Goal: Browse casually: Explore the website without a specific task or goal

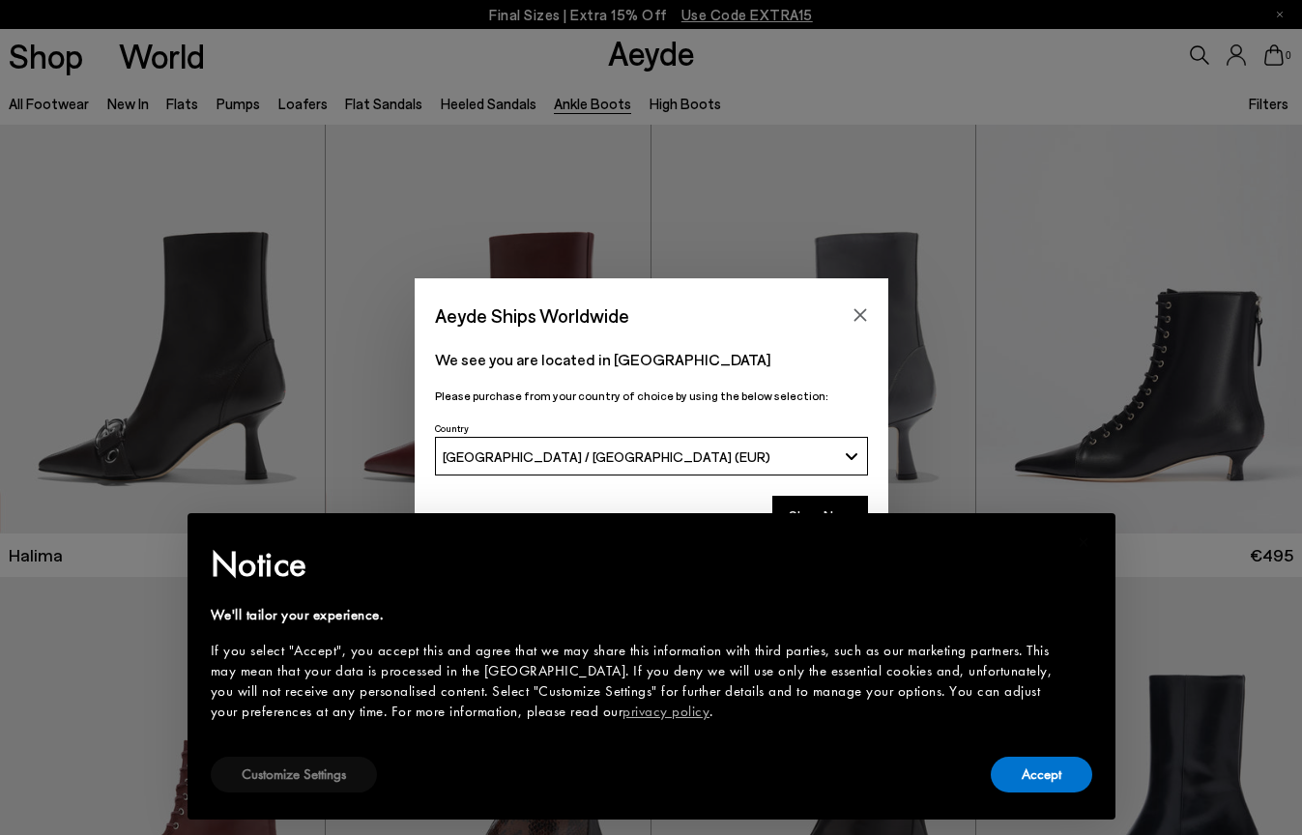
click at [303, 781] on button "Customize Settings" at bounding box center [294, 775] width 166 height 36
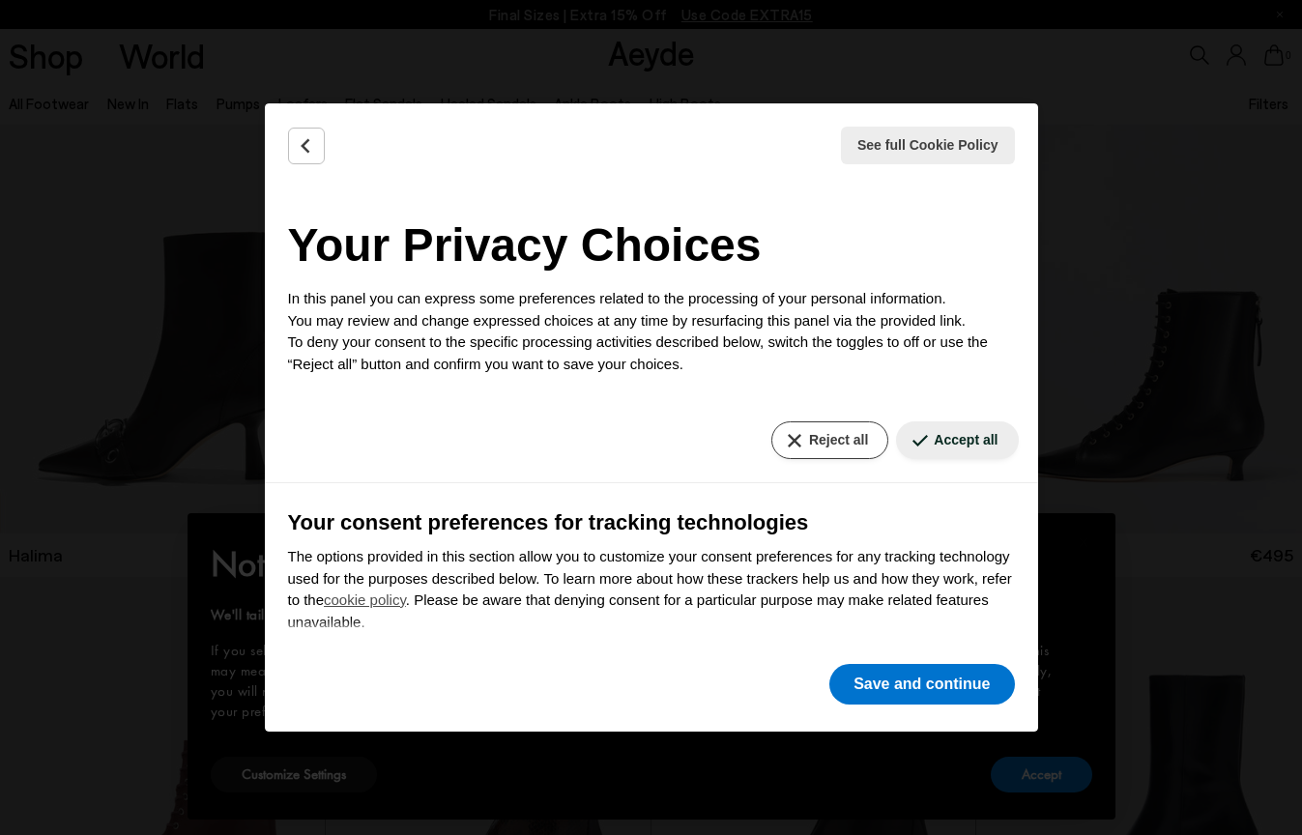
click at [842, 422] on button "Reject all" at bounding box center [830, 441] width 117 height 38
click at [839, 436] on button "Reject all" at bounding box center [830, 441] width 117 height 38
click at [838, 441] on button "Reject all" at bounding box center [830, 441] width 117 height 38
click at [828, 434] on button "Reject all" at bounding box center [830, 441] width 117 height 38
click at [927, 682] on button "Save and continue" at bounding box center [922, 684] width 185 height 41
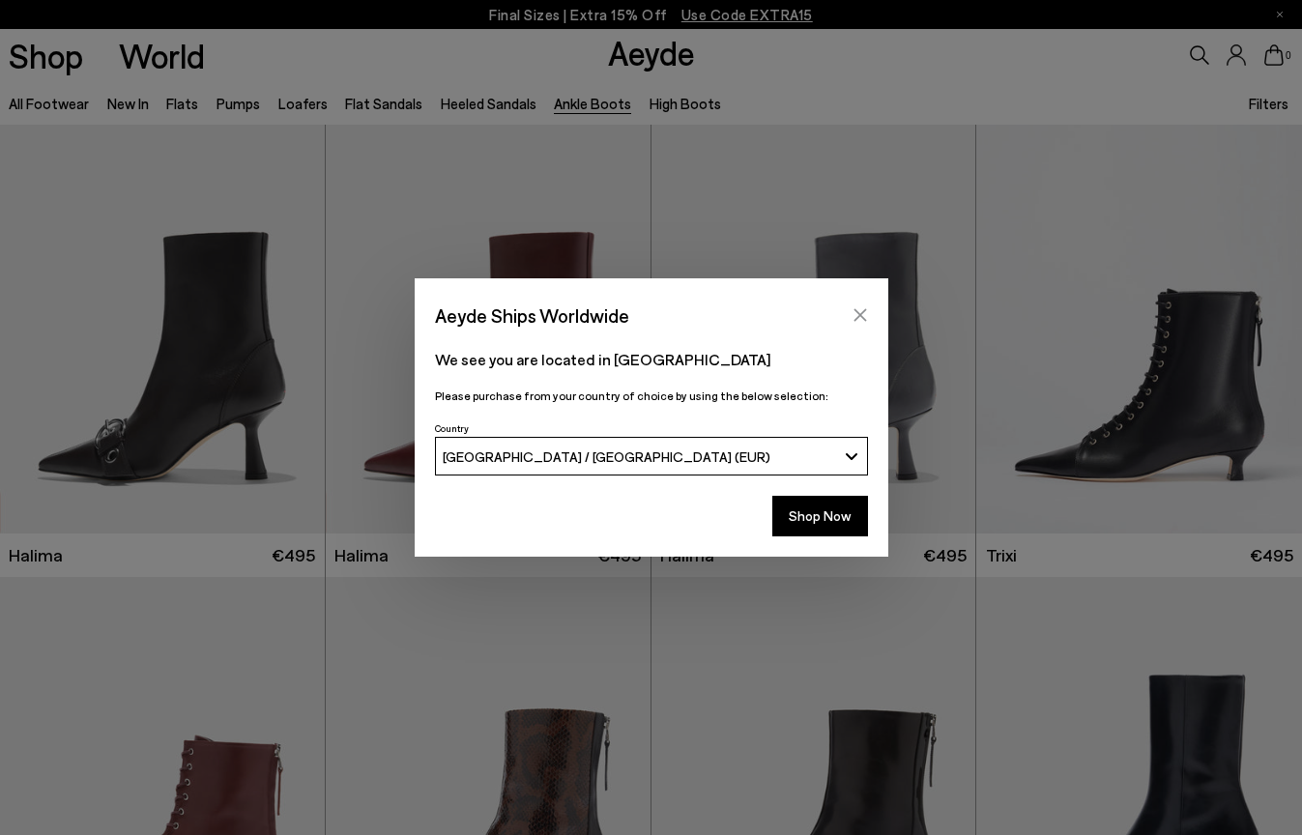
click at [855, 313] on icon "Close" at bounding box center [860, 314] width 15 height 15
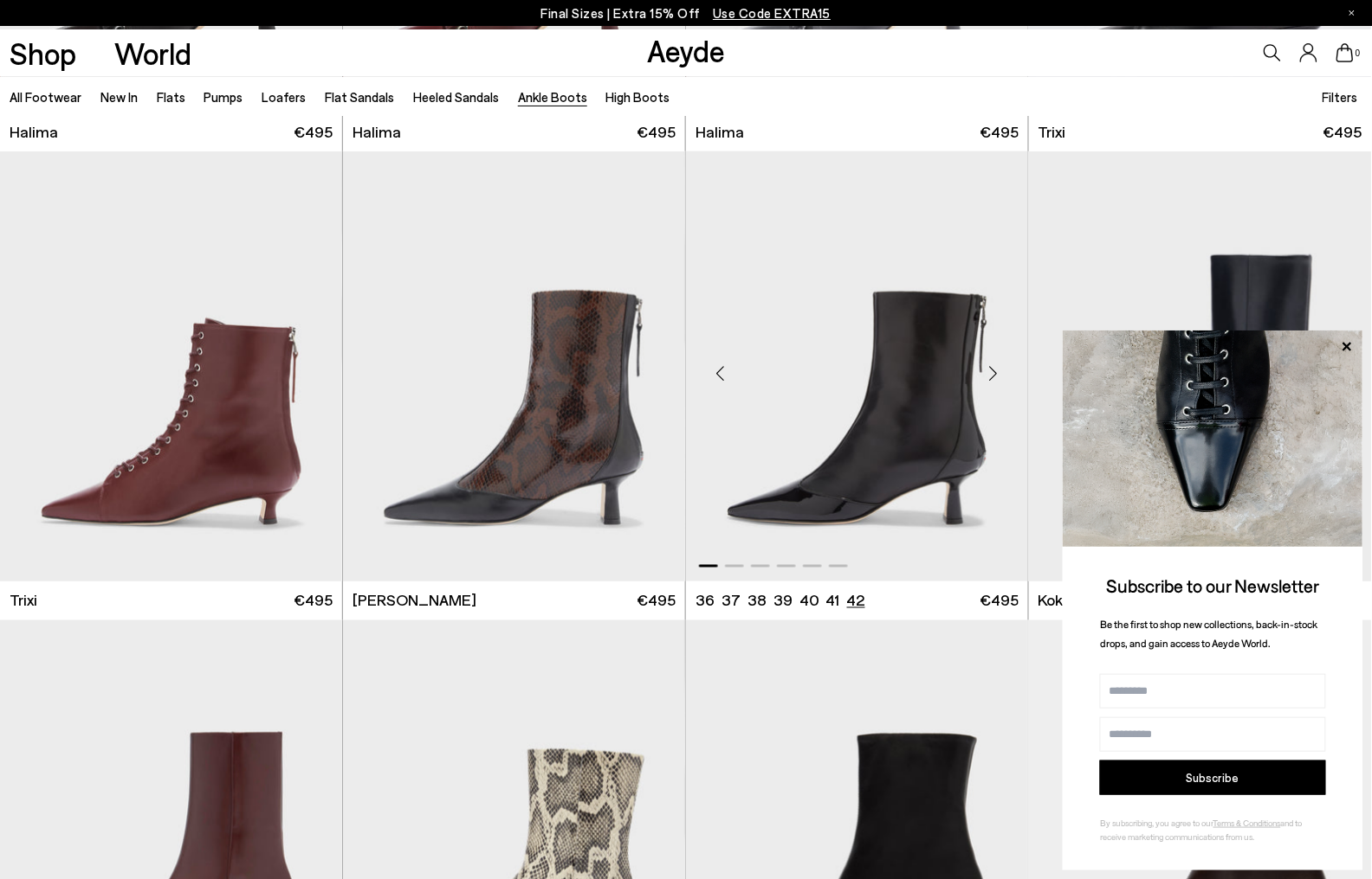
scroll to position [440, 0]
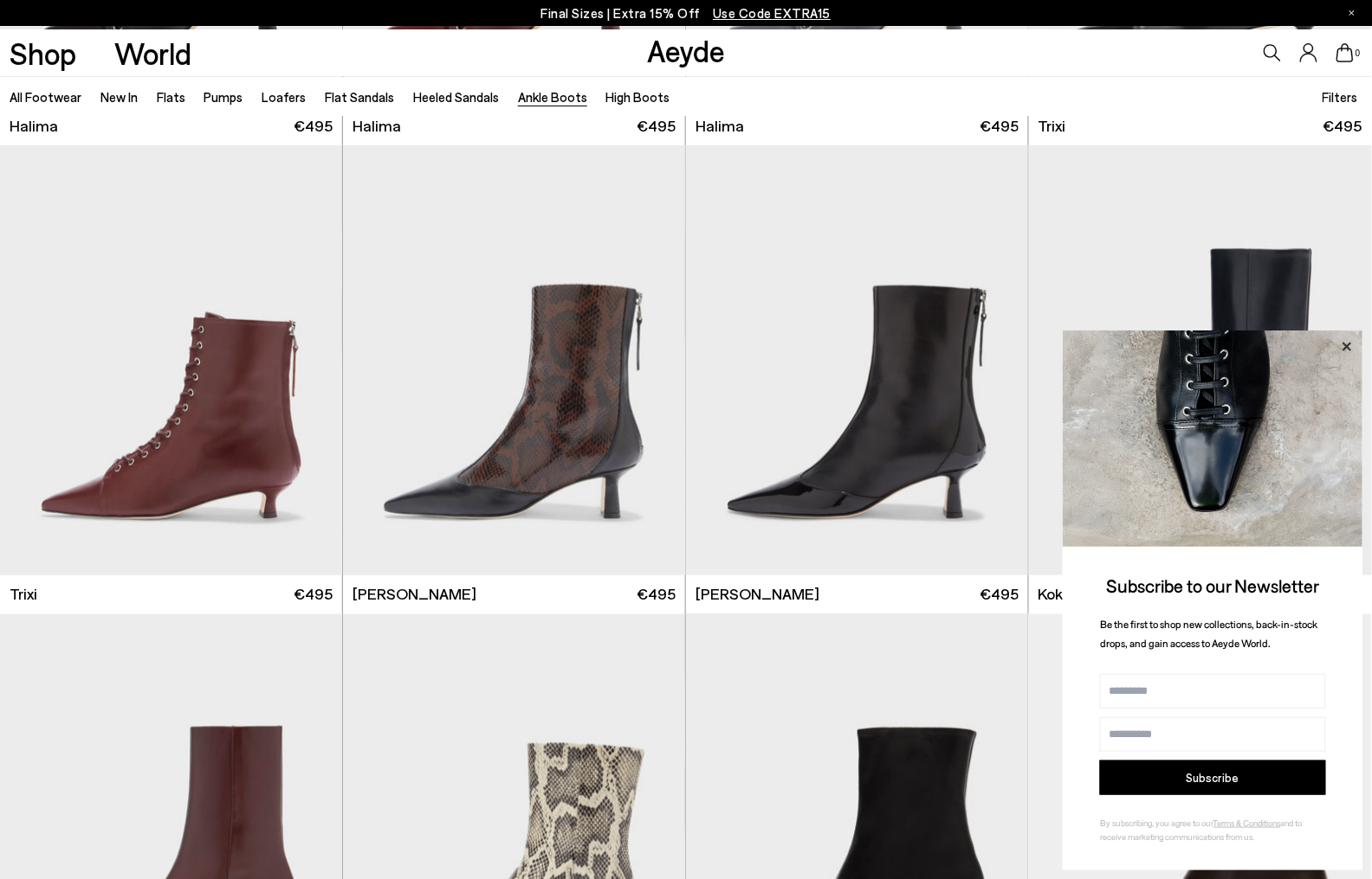
click at [1166, 350] on icon at bounding box center [1346, 346] width 22 height 22
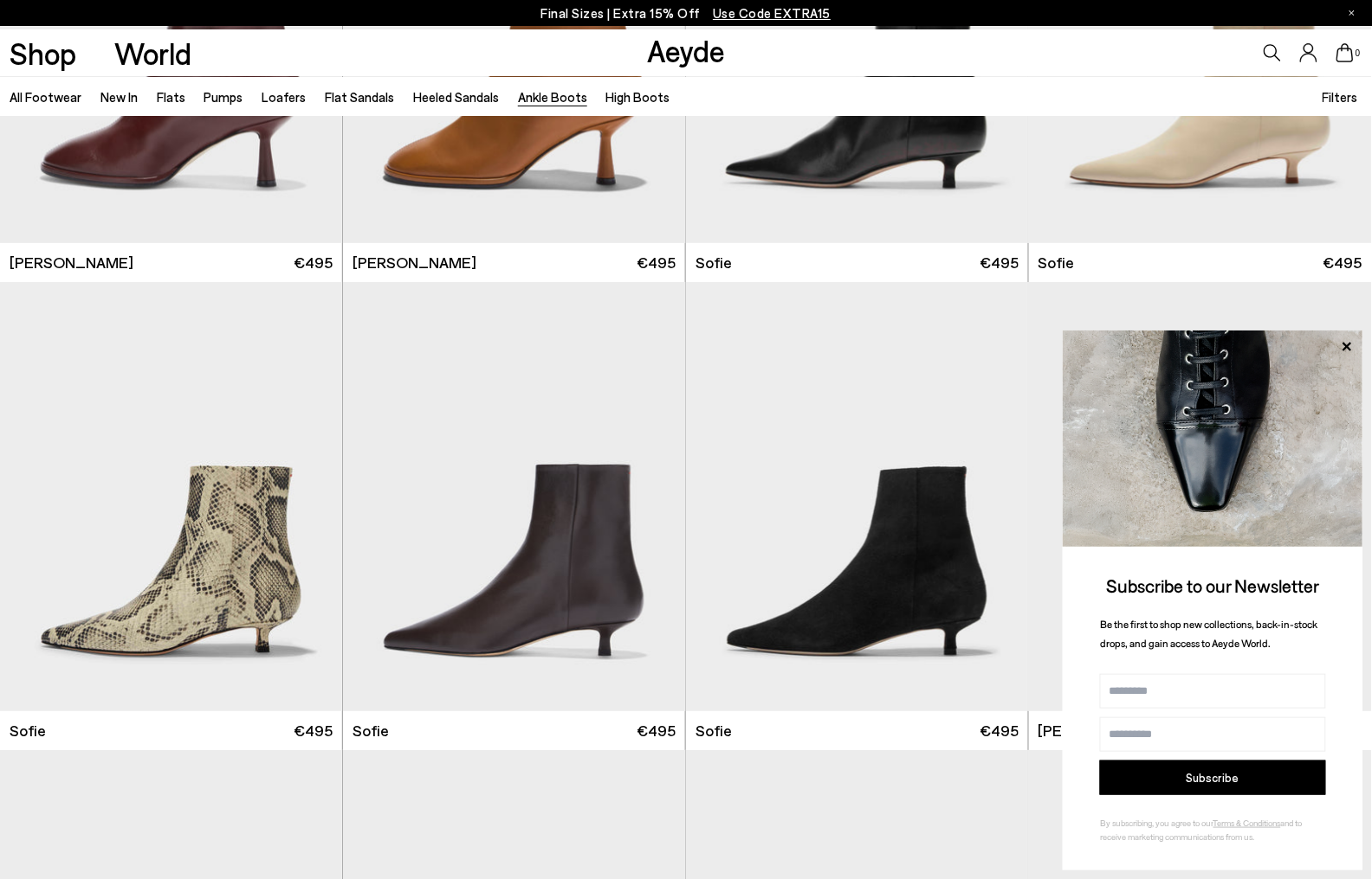
scroll to position [1751, 0]
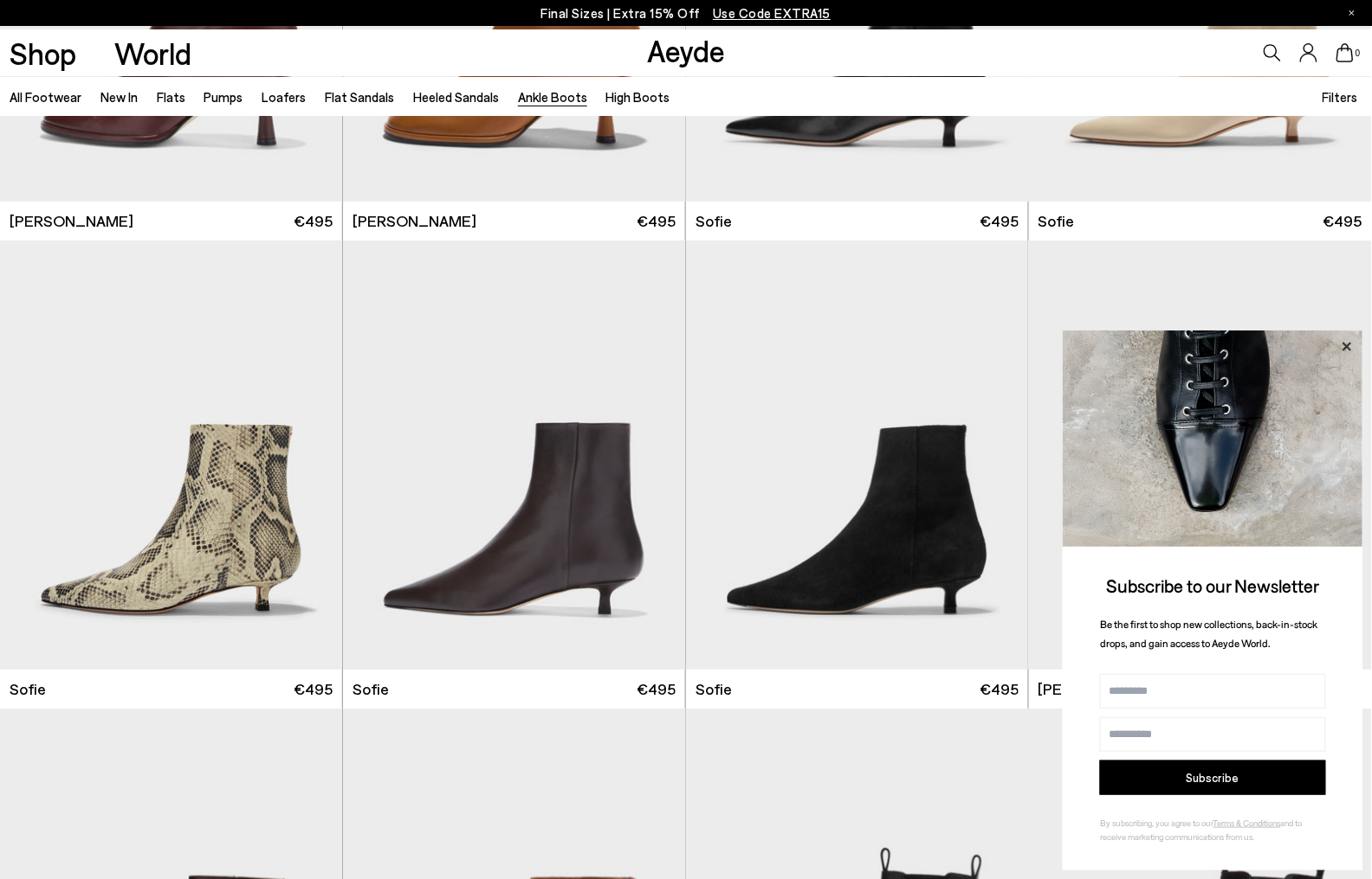
click at [1166, 346] on icon at bounding box center [1347, 346] width 9 height 9
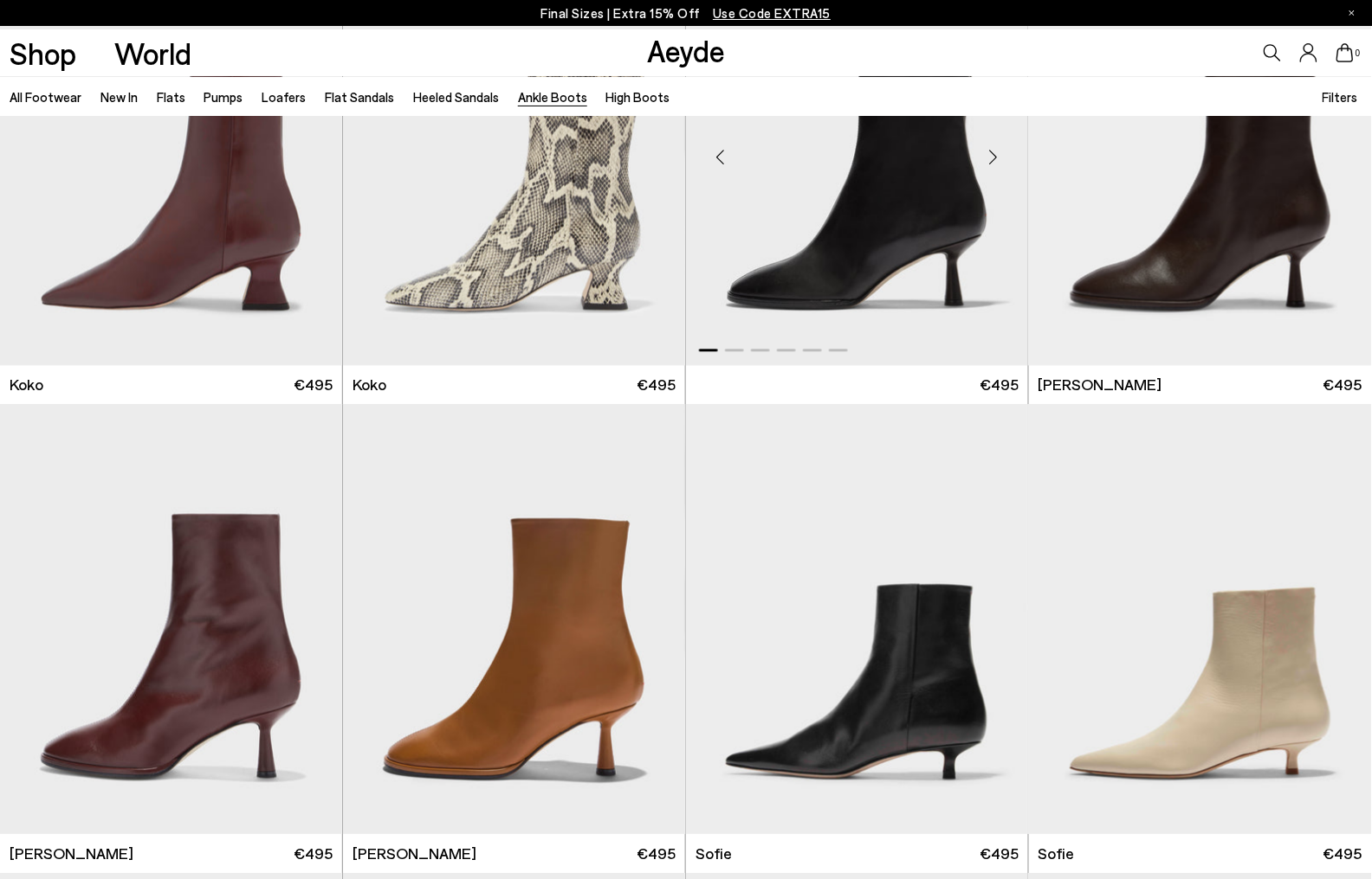
scroll to position [1007, 0]
